Goal: Transaction & Acquisition: Purchase product/service

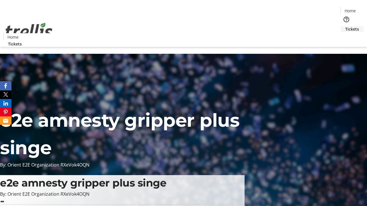
click at [345, 26] on span "Tickets" at bounding box center [352, 29] width 14 height 6
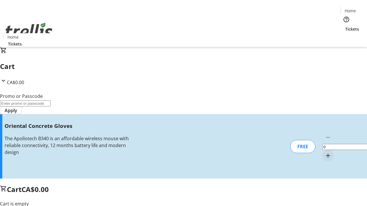
click at [324, 152] on mat-icon "Increment by one" at bounding box center [327, 155] width 7 height 7
type input "1"
